Goal: Information Seeking & Learning: Learn about a topic

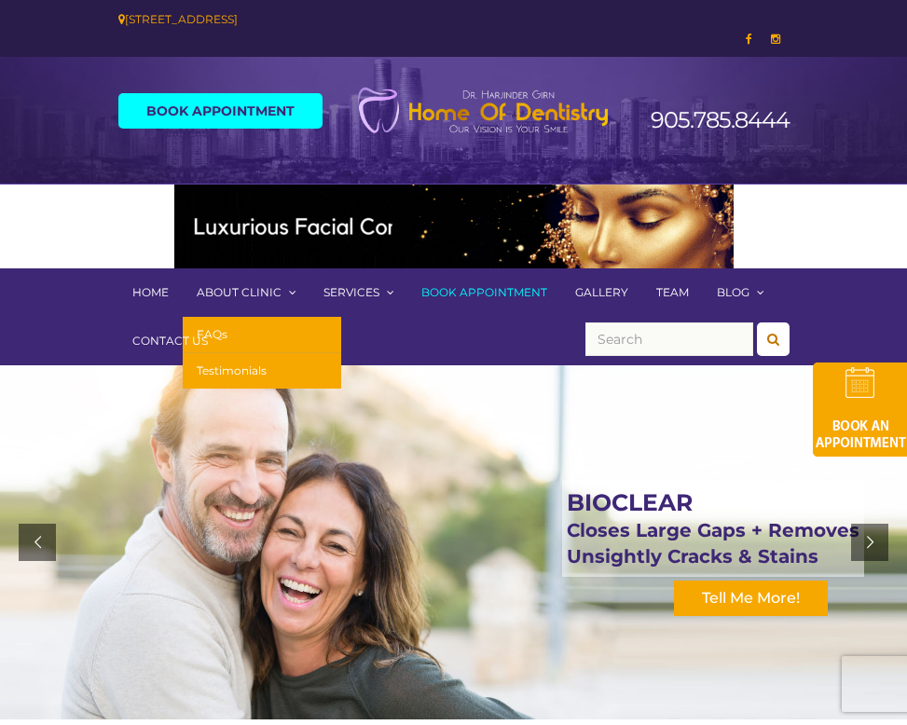
click at [247, 291] on link "About Clinic" at bounding box center [246, 292] width 127 height 48
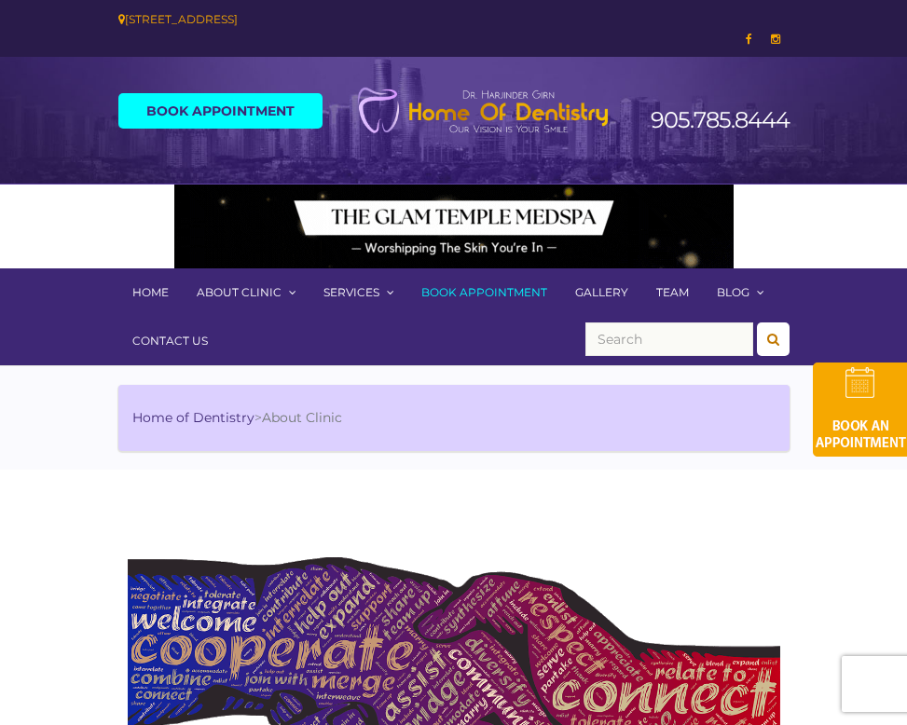
click at [677, 292] on link "Team" at bounding box center [672, 292] width 61 height 48
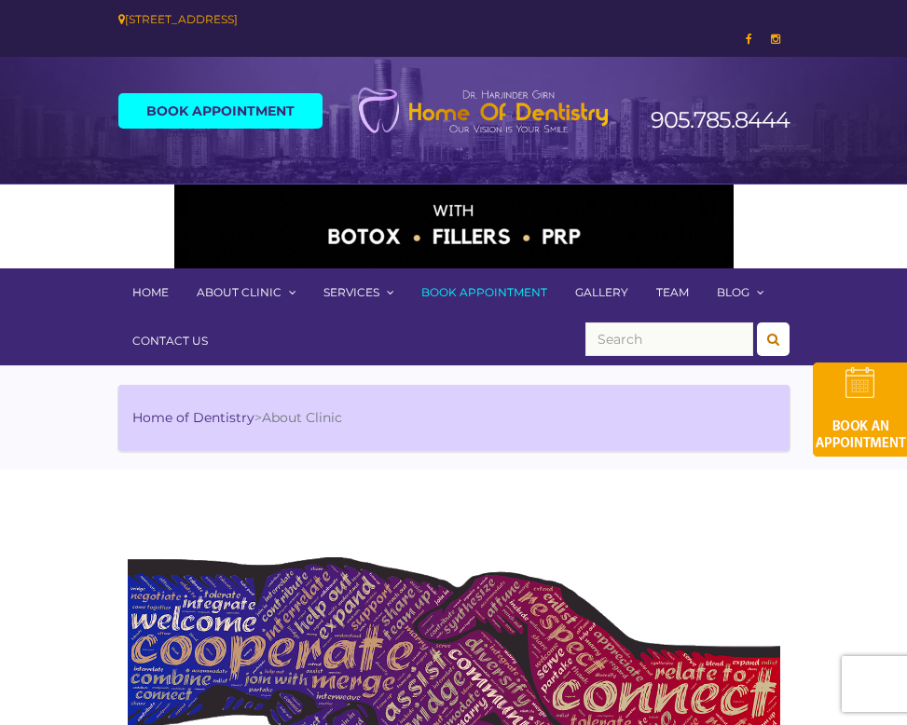
click at [677, 292] on link "Team" at bounding box center [672, 292] width 61 height 48
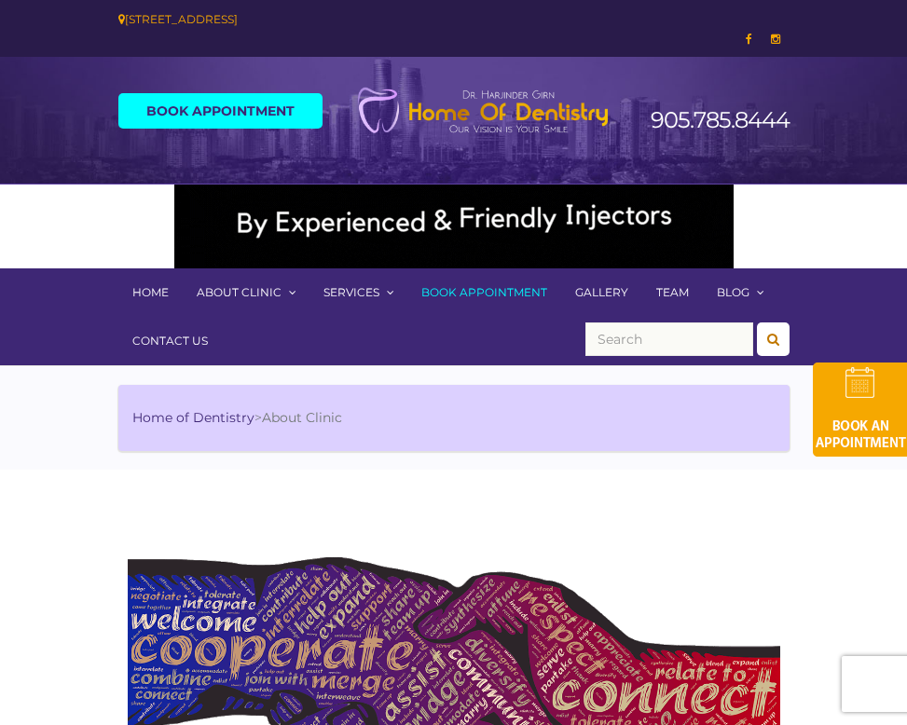
click at [677, 292] on link "Team" at bounding box center [672, 292] width 61 height 48
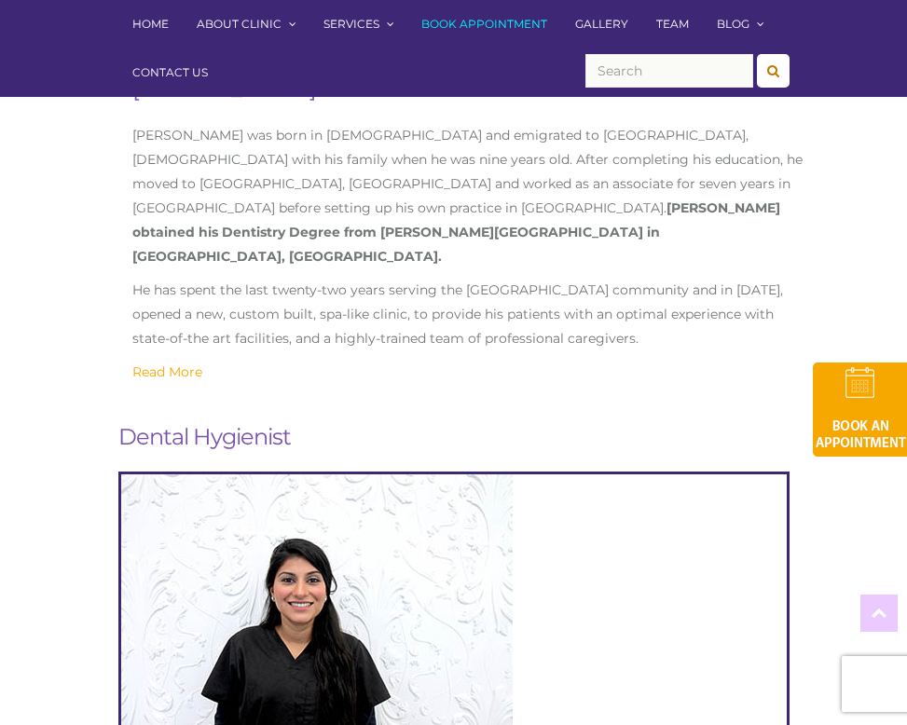
scroll to position [646, 0]
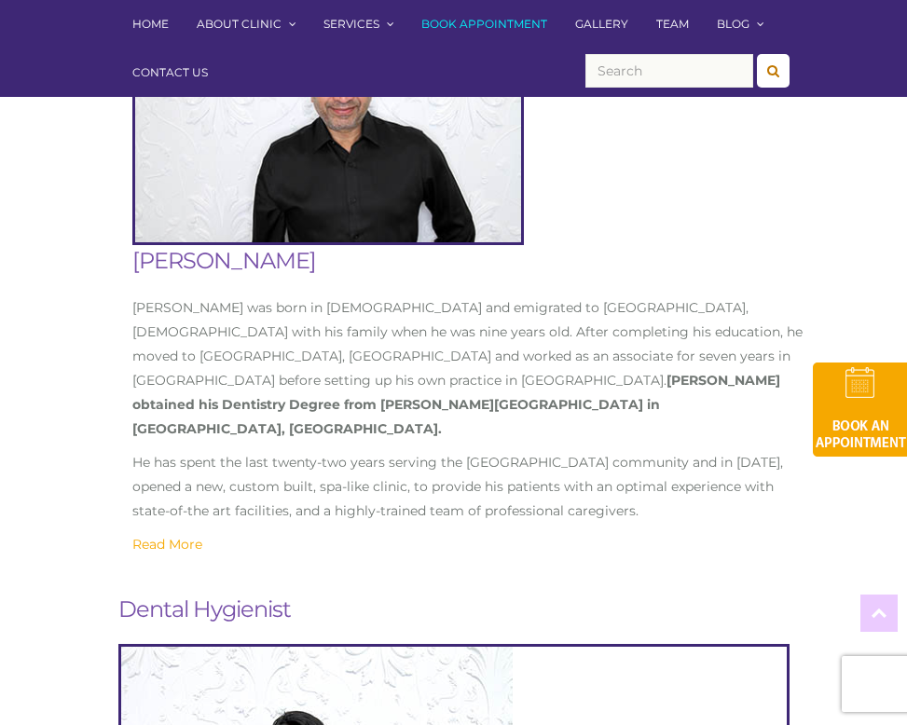
drag, startPoint x: 321, startPoint y: 258, endPoint x: 142, endPoint y: 267, distance: 180.1
click at [142, 267] on h2 "[PERSON_NAME]" at bounding box center [467, 261] width 671 height 32
click at [168, 272] on h2 "[PERSON_NAME]" at bounding box center [467, 261] width 671 height 32
drag, startPoint x: 308, startPoint y: 270, endPoint x: 131, endPoint y: 267, distance: 177.1
click at [131, 267] on div "Dr. Harjinder Girn Dr. Girn was born in India and emigrated to Montreal, Canada…" at bounding box center [467, 400] width 699 height 311
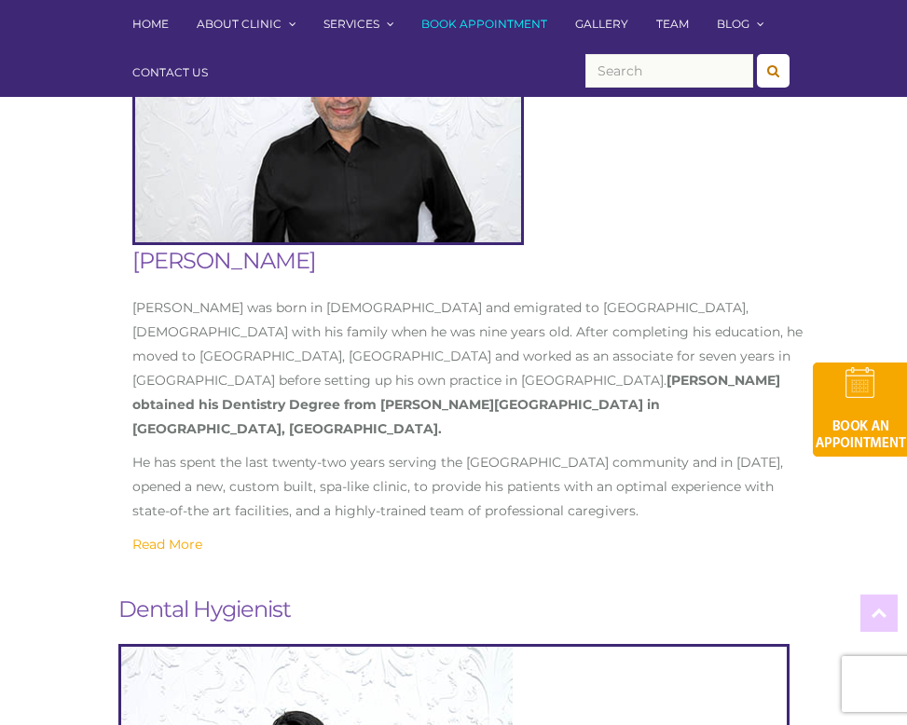
copy h2 "[PERSON_NAME]"
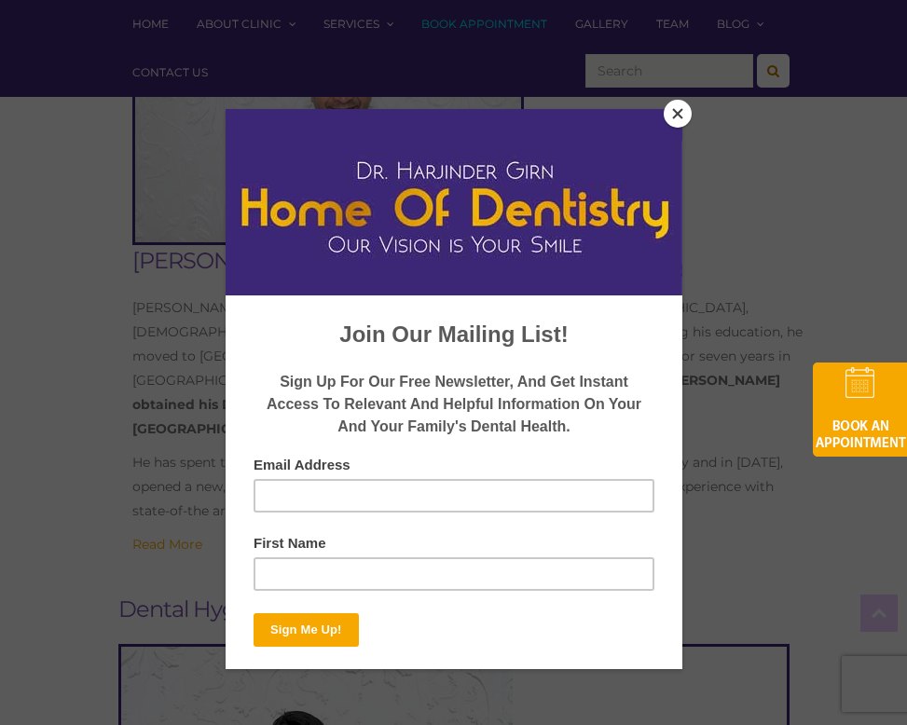
scroll to position [0, 0]
